Goal: Register for event/course

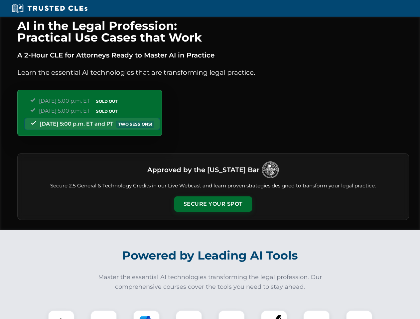
click at [213, 204] on button "Secure Your Spot" at bounding box center [213, 203] width 78 height 15
click at [61, 315] on img at bounding box center [60, 323] width 19 height 19
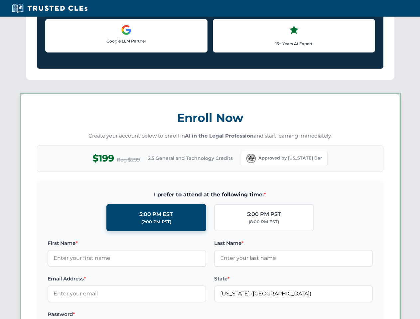
click at [146, 315] on label "Password *" at bounding box center [127, 314] width 158 height 8
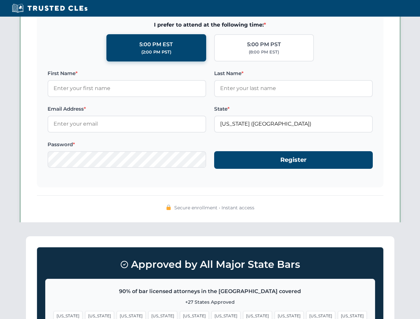
click at [306, 315] on span "[US_STATE]" at bounding box center [320, 316] width 29 height 10
